Goal: Information Seeking & Learning: Learn about a topic

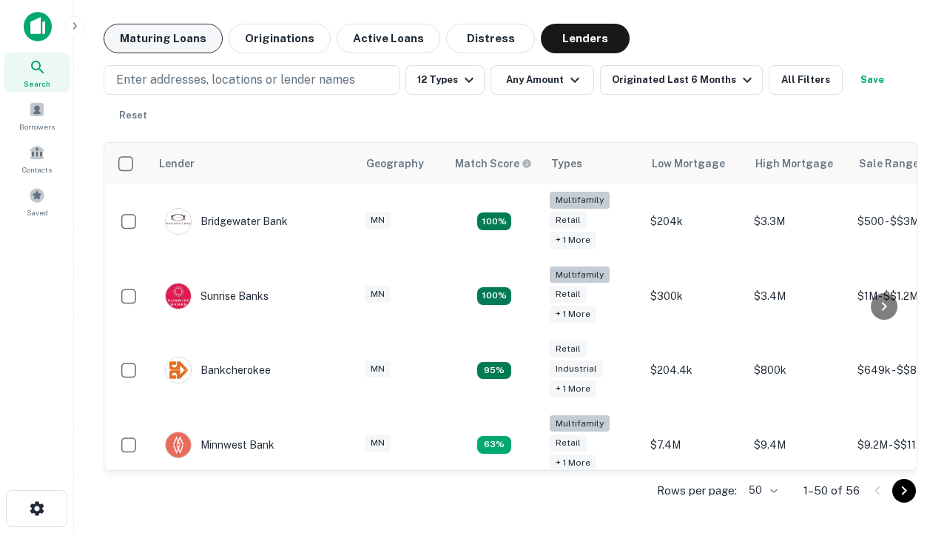
click at [163, 38] on button "Maturing Loans" at bounding box center [163, 39] width 119 height 30
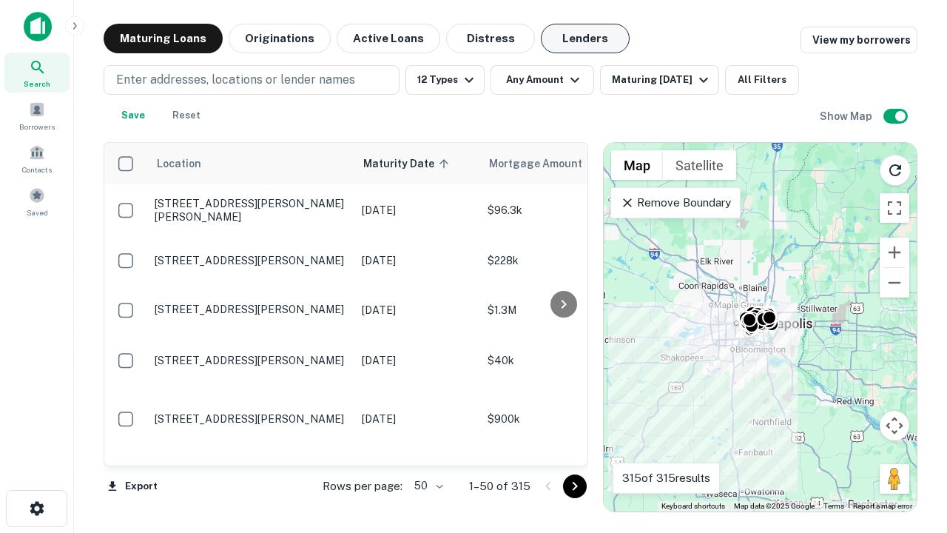
click at [585, 38] on button "Lenders" at bounding box center [585, 39] width 89 height 30
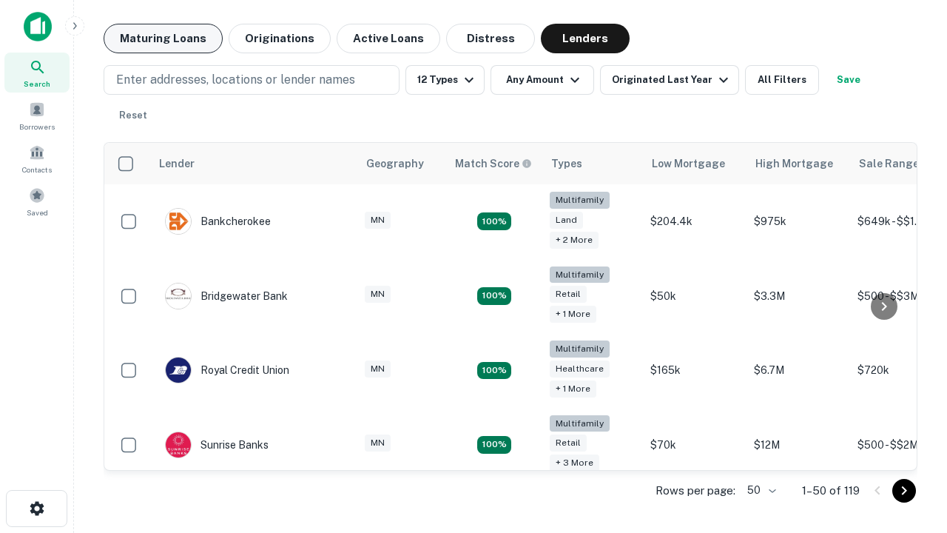
click at [163, 38] on button "Maturing Loans" at bounding box center [163, 39] width 119 height 30
